Goal: Subscribe to service/newsletter

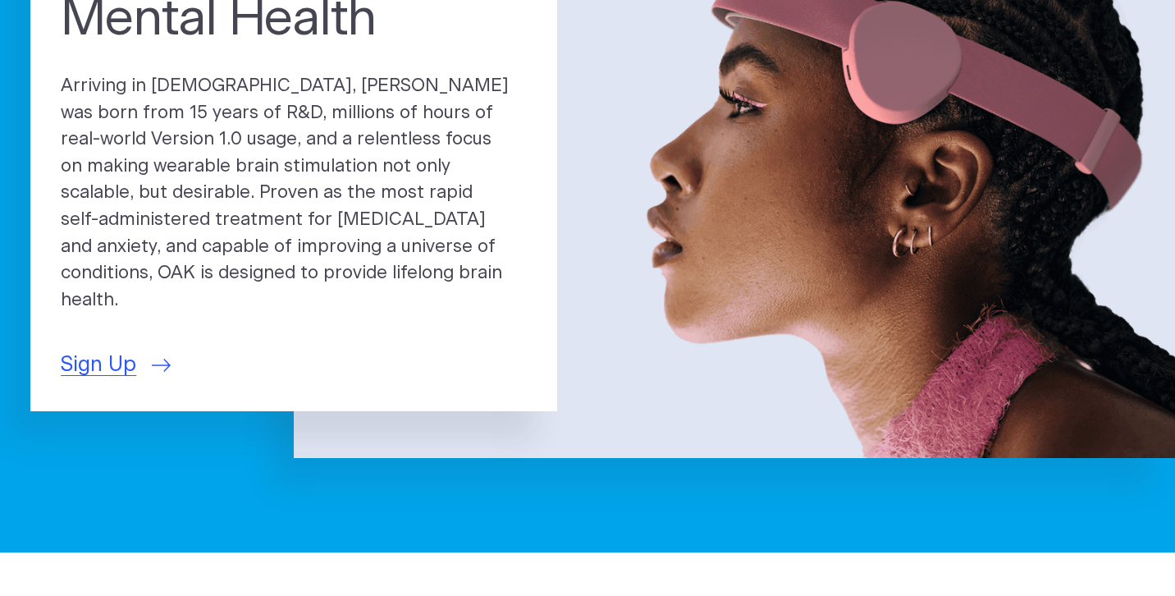
scroll to position [240, 0]
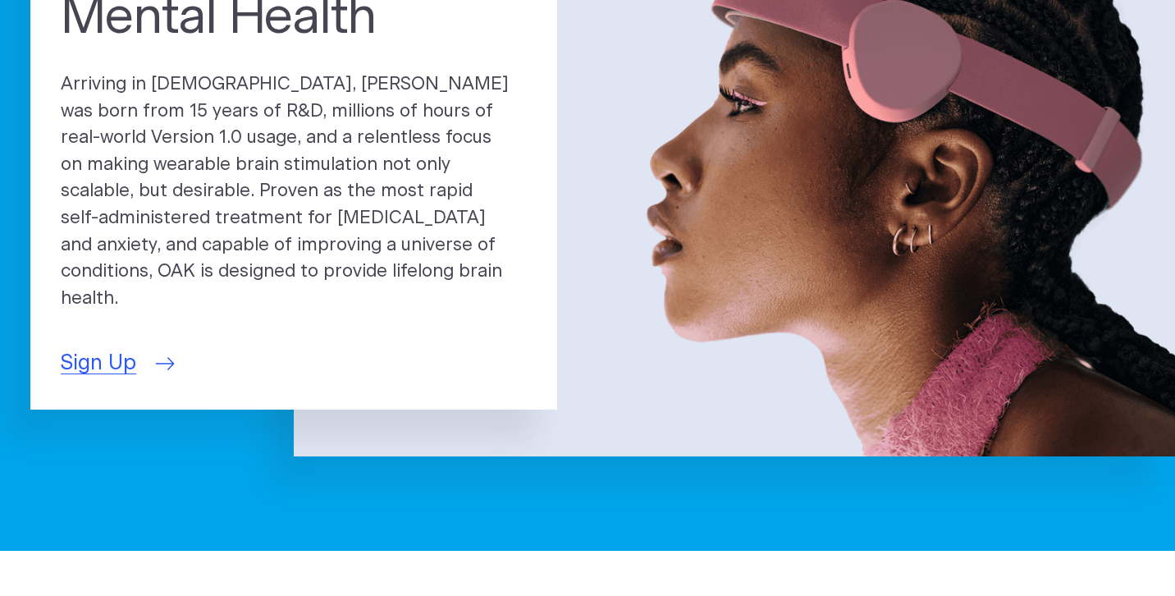
click at [88, 348] on span "Sign Up" at bounding box center [98, 363] width 75 height 31
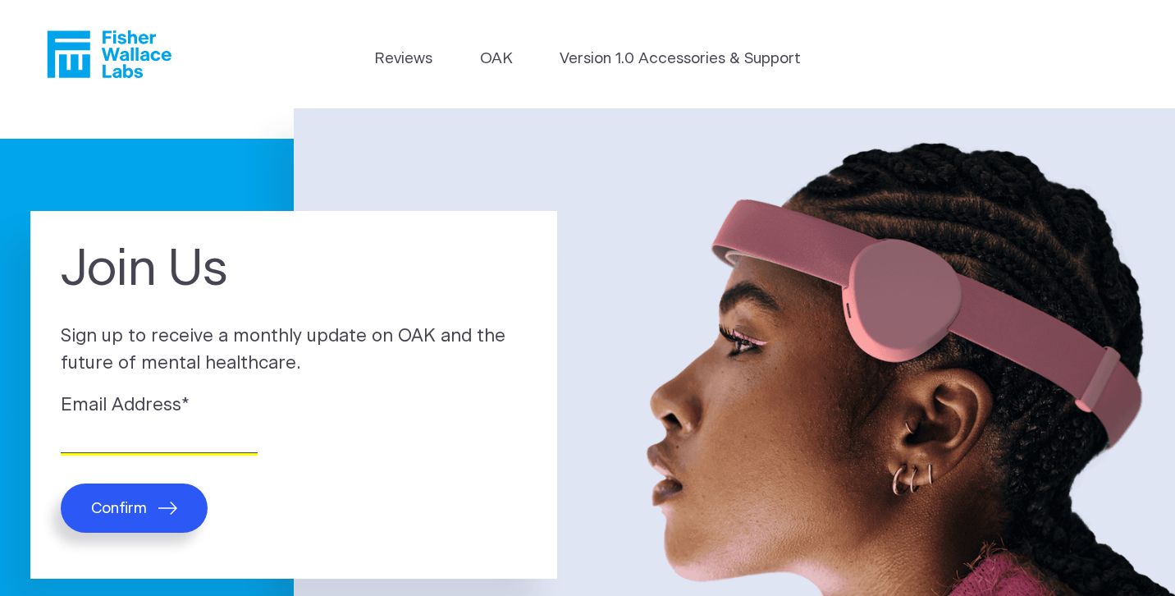
click at [126, 442] on input "Email Address *" at bounding box center [159, 439] width 197 height 25
type input "maritere.washington@gmail.com"
click at [135, 508] on span "Confirm" at bounding box center [119, 508] width 56 height 19
click at [504, 61] on link "OAK" at bounding box center [496, 59] width 33 height 23
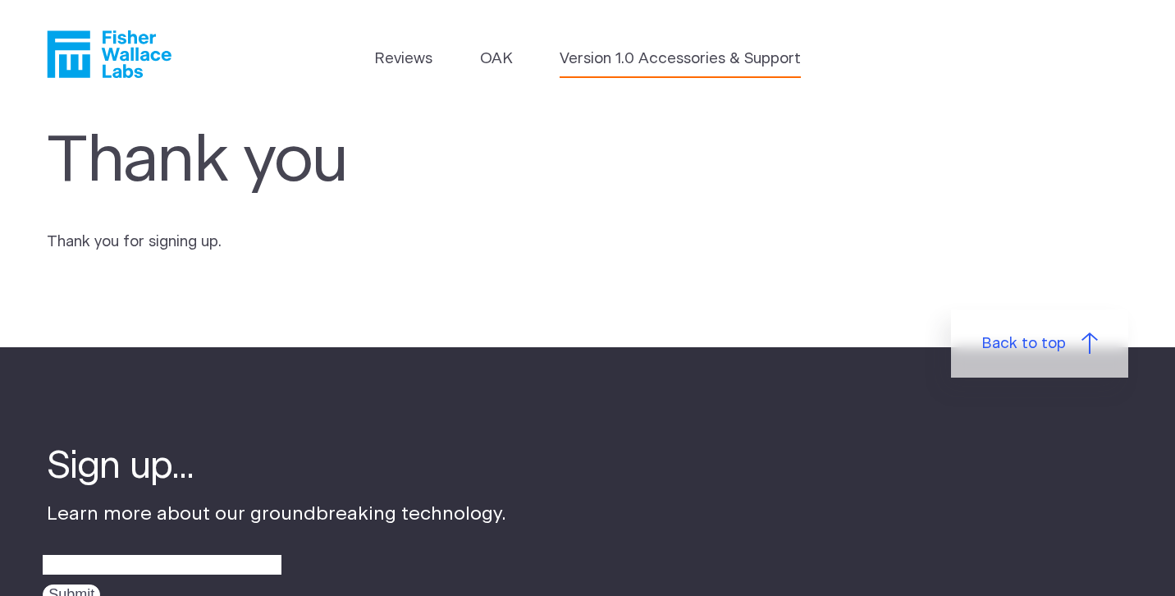
click at [632, 60] on link "Version 1.0 Accessories & Support" at bounding box center [679, 59] width 241 height 23
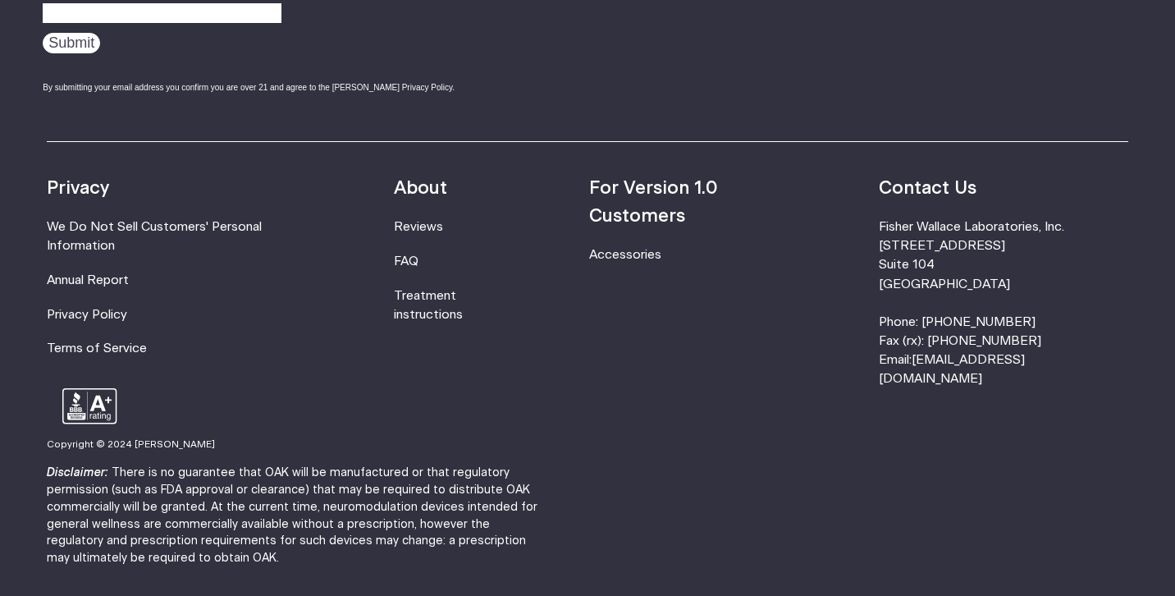
scroll to position [1307, 0]
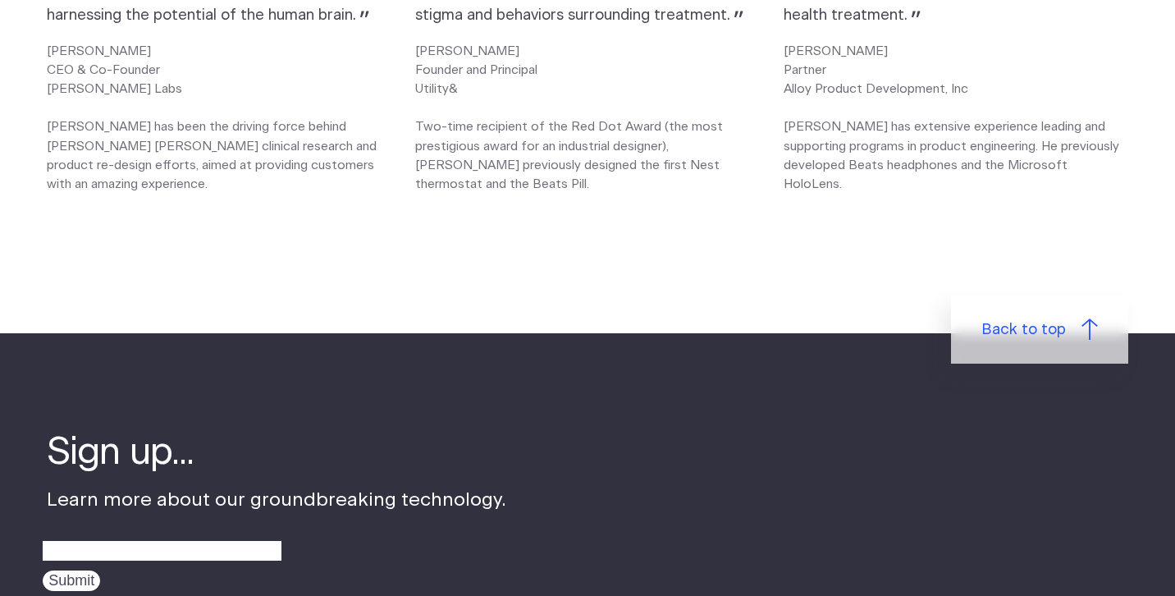
scroll to position [2380, 0]
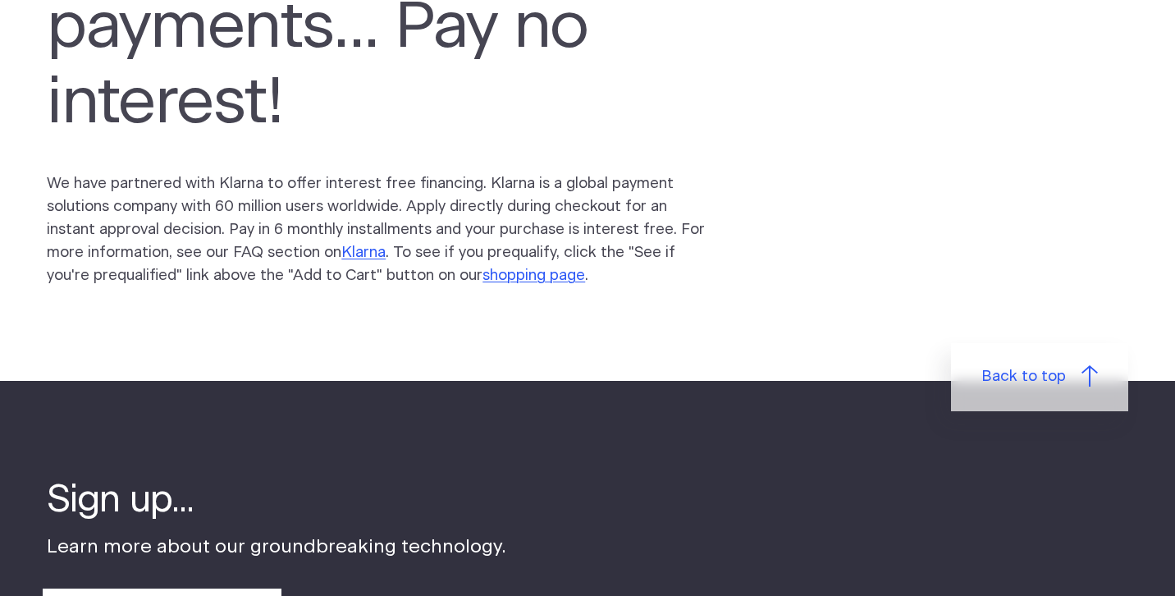
click at [482, 267] on link "shopping page" at bounding box center [533, 275] width 103 height 16
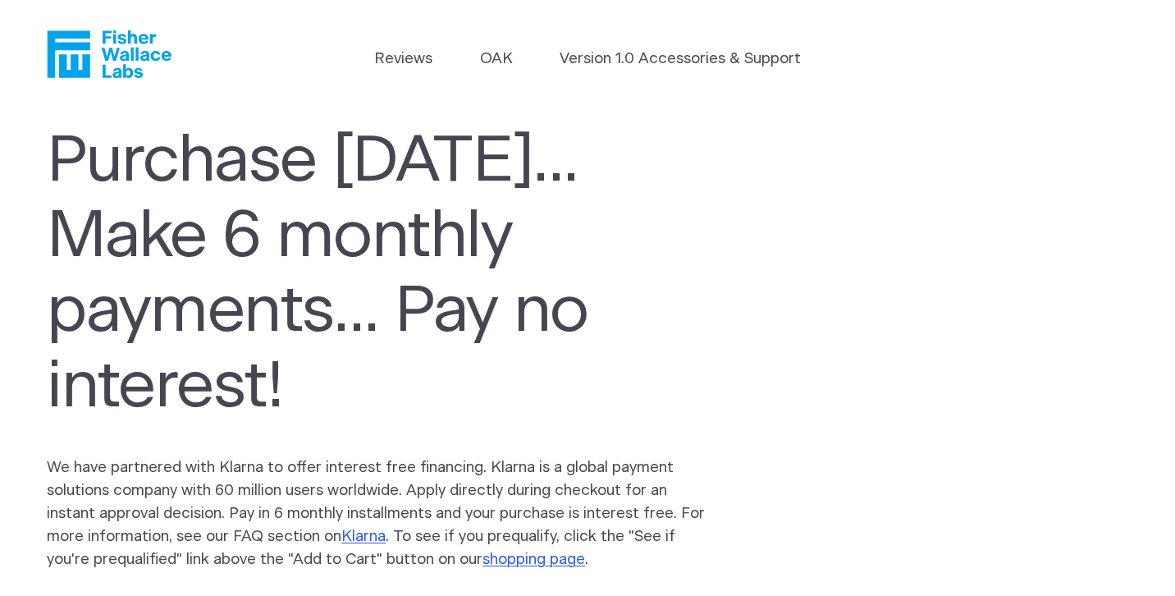
scroll to position [-24, 0]
